Goal: Find specific page/section: Find specific page/section

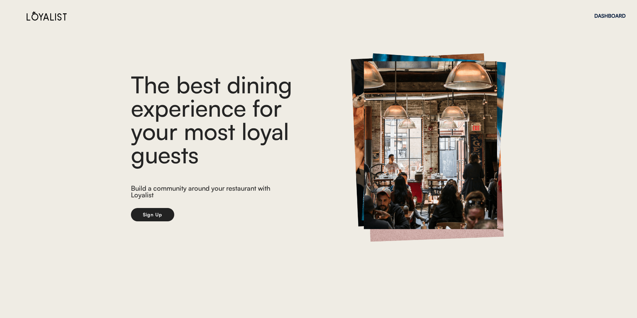
click at [163, 223] on div "The best dining experience for your most loyal guests Build a community around …" at bounding box center [318, 147] width 637 height 235
click at [142, 215] on button "Sign Up" at bounding box center [152, 214] width 43 height 13
click at [610, 15] on div "DASHBOARD" at bounding box center [609, 15] width 31 height 5
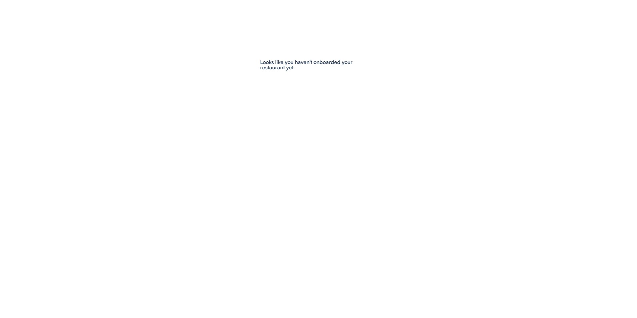
click at [433, 185] on div at bounding box center [318, 159] width 637 height 318
click at [255, 113] on div at bounding box center [318, 159] width 637 height 318
